Goal: Transaction & Acquisition: Purchase product/service

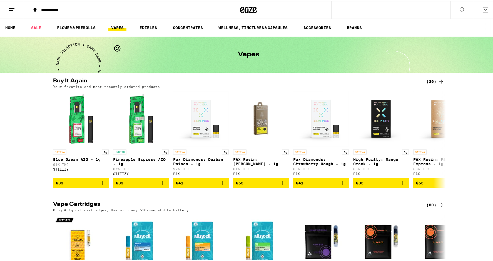
click at [42, 85] on div at bounding box center [44, 88] width 9 height 9
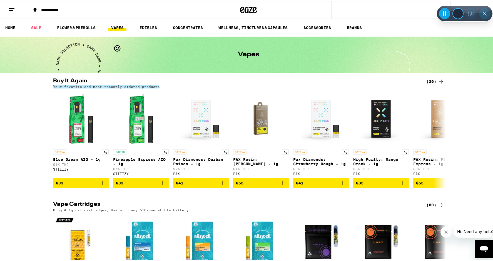
click at [481, 13] on icon at bounding box center [484, 12] width 7 height 7
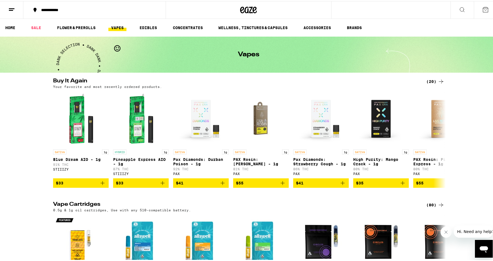
drag, startPoint x: 13, startPoint y: 61, endPoint x: 46, endPoint y: -32, distance: 99.1
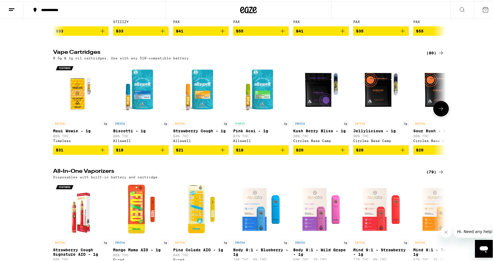
scroll to position [222, 0]
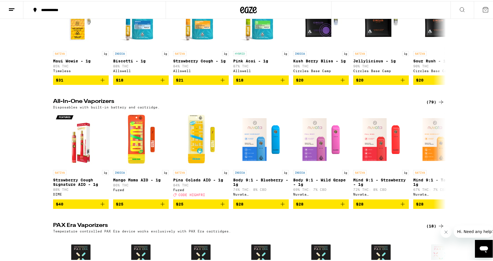
click at [432, 104] on div "(79)" at bounding box center [435, 101] width 18 height 7
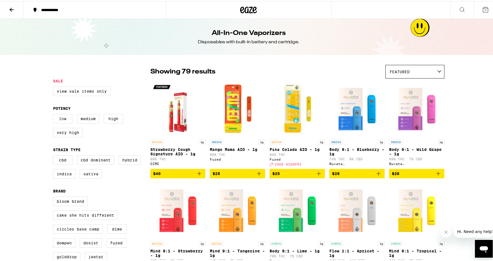
click at [63, 119] on label "Low" at bounding box center [62, 117] width 19 height 9
click at [54, 114] on input "Low" at bounding box center [54, 114] width 0 height 0
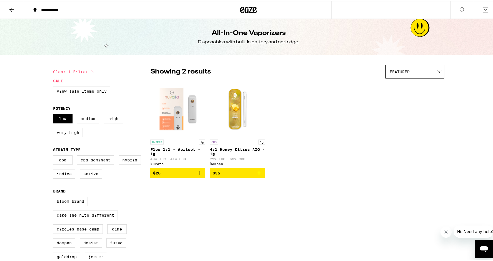
click at [169, 110] on img "Open page for Flow 1:1 - Apricot - 1g from Nuvata (CA)" at bounding box center [177, 108] width 55 height 56
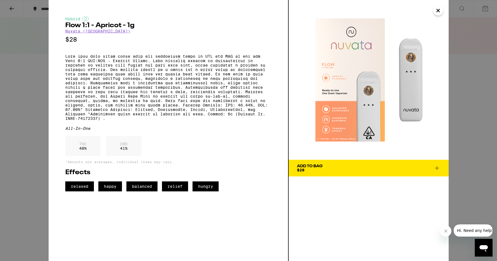
drag, startPoint x: 260, startPoint y: 88, endPoint x: 234, endPoint y: 71, distance: 30.6
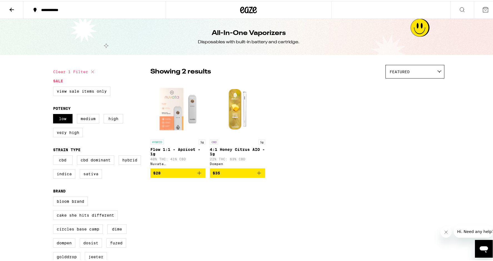
checkbox input "false"
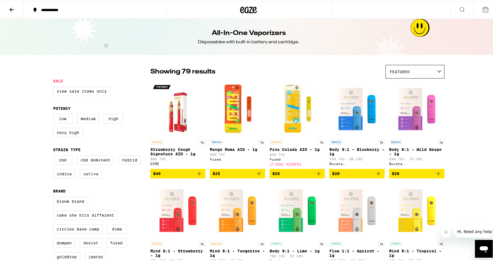
click at [86, 178] on label "Sativa" at bounding box center [91, 172] width 22 height 9
click at [54, 156] on input "Sativa" at bounding box center [54, 155] width 0 height 0
checkbox input "true"
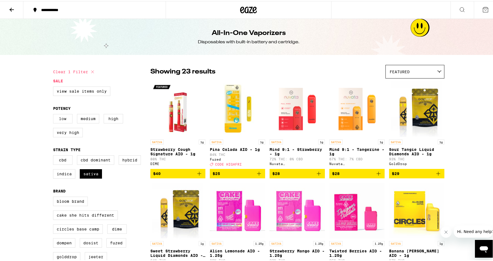
click at [63, 119] on label "Low" at bounding box center [62, 117] width 19 height 9
click at [54, 114] on input "Low" at bounding box center [54, 114] width 0 height 0
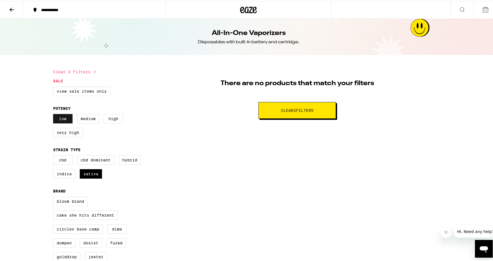
click at [63, 119] on label "Low" at bounding box center [62, 117] width 19 height 9
click at [54, 114] on input "Low" at bounding box center [54, 114] width 0 height 0
checkbox input "false"
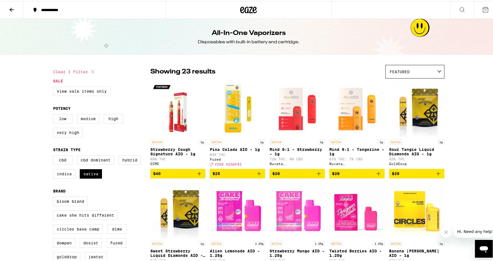
click at [87, 117] on label "Medium" at bounding box center [88, 117] width 22 height 9
click at [54, 114] on input "Medium" at bounding box center [54, 114] width 0 height 0
checkbox input "true"
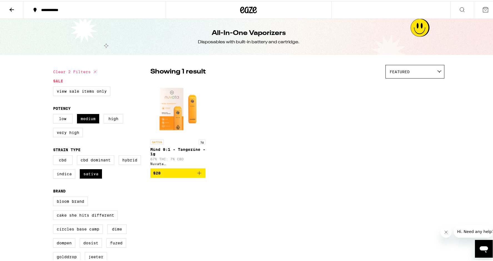
click at [172, 112] on img "Open page for Mind 9:1 - Tangerine - 1g from Nuvata (CA)" at bounding box center [177, 108] width 55 height 56
